Goal: Information Seeking & Learning: Learn about a topic

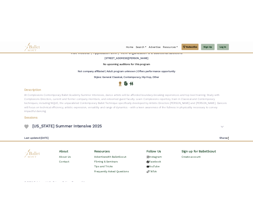
scroll to position [32, 0]
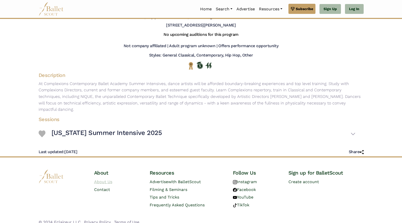
click at [108, 179] on link "About Us" at bounding box center [103, 181] width 18 height 5
